Goal: Task Accomplishment & Management: Use online tool/utility

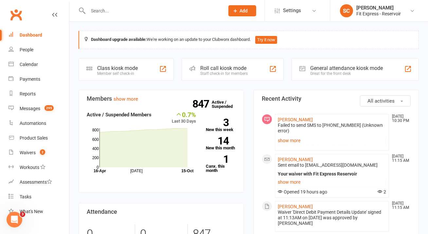
click at [157, 11] on input "text" at bounding box center [153, 10] width 134 height 9
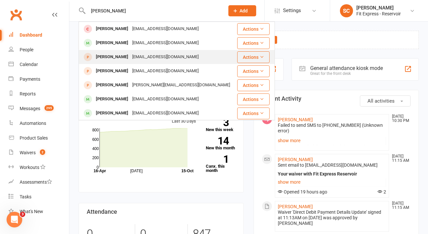
type input "[PERSON_NAME]"
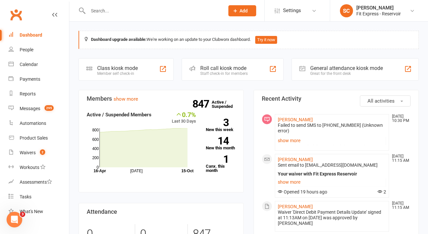
click at [135, 9] on input "text" at bounding box center [153, 10] width 134 height 9
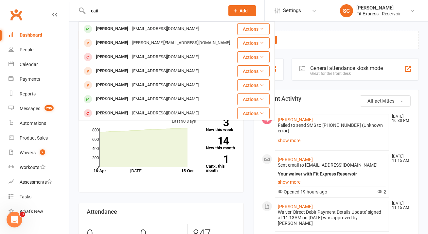
drag, startPoint x: 105, startPoint y: 11, endPoint x: 90, endPoint y: 10, distance: 15.7
click at [90, 10] on input "cait" at bounding box center [153, 10] width 134 height 9
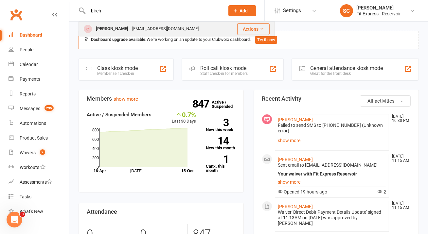
type input "birch"
click at [103, 30] on div "[PERSON_NAME]" at bounding box center [112, 28] width 36 height 9
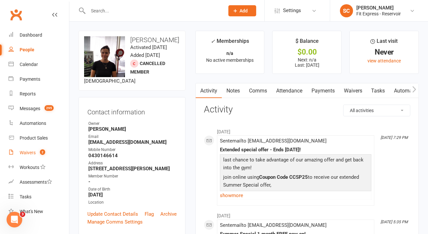
click at [27, 155] on div "Waivers" at bounding box center [28, 152] width 16 height 5
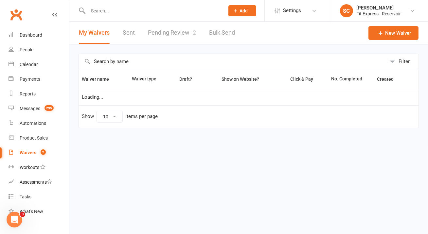
click at [167, 30] on link "Pending Review 2" at bounding box center [172, 33] width 48 height 23
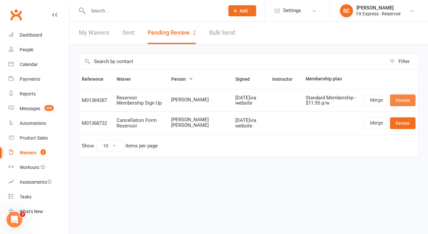
click at [409, 99] on link "Review" at bounding box center [403, 101] width 26 height 12
